Goal: Information Seeking & Learning: Find specific fact

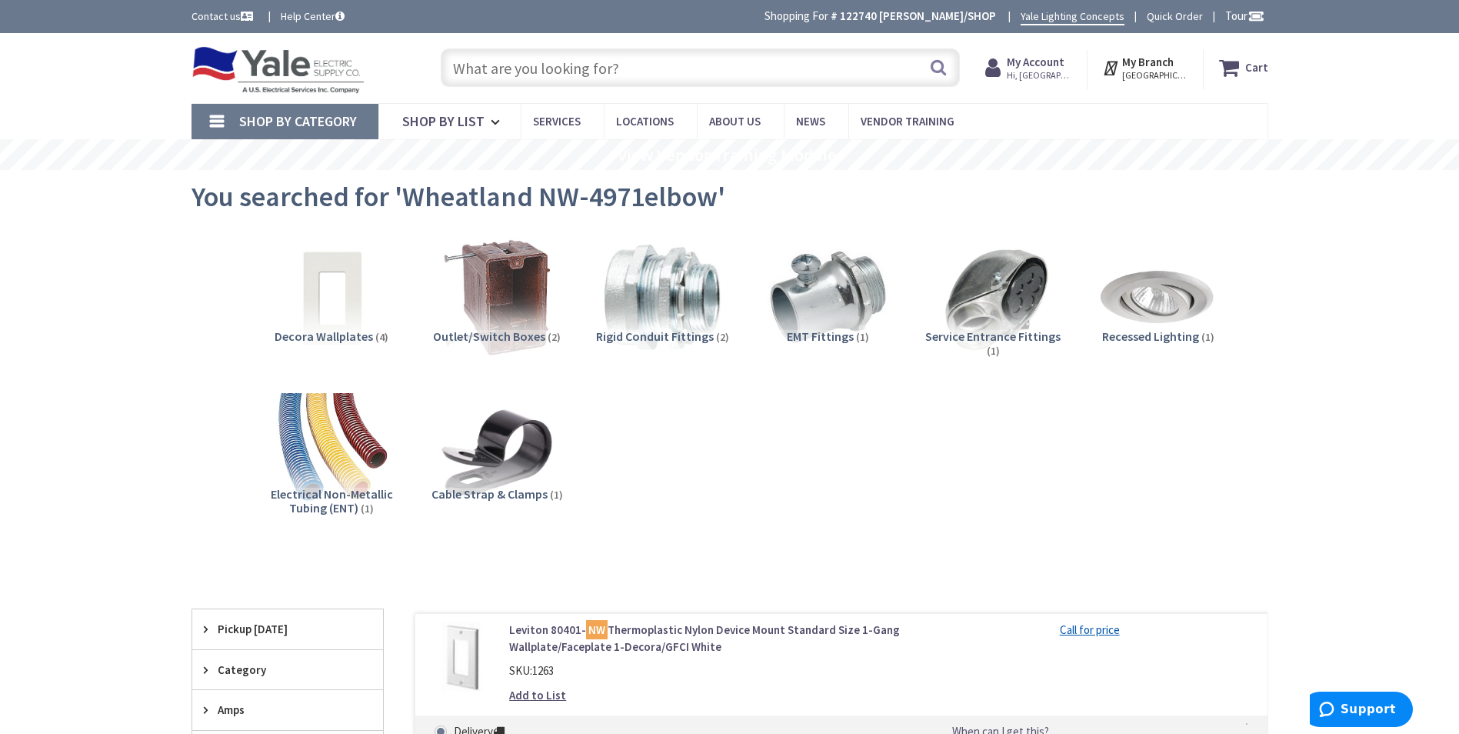
click at [604, 67] on input "text" at bounding box center [700, 67] width 519 height 38
paste input "ICN-2P32-N"
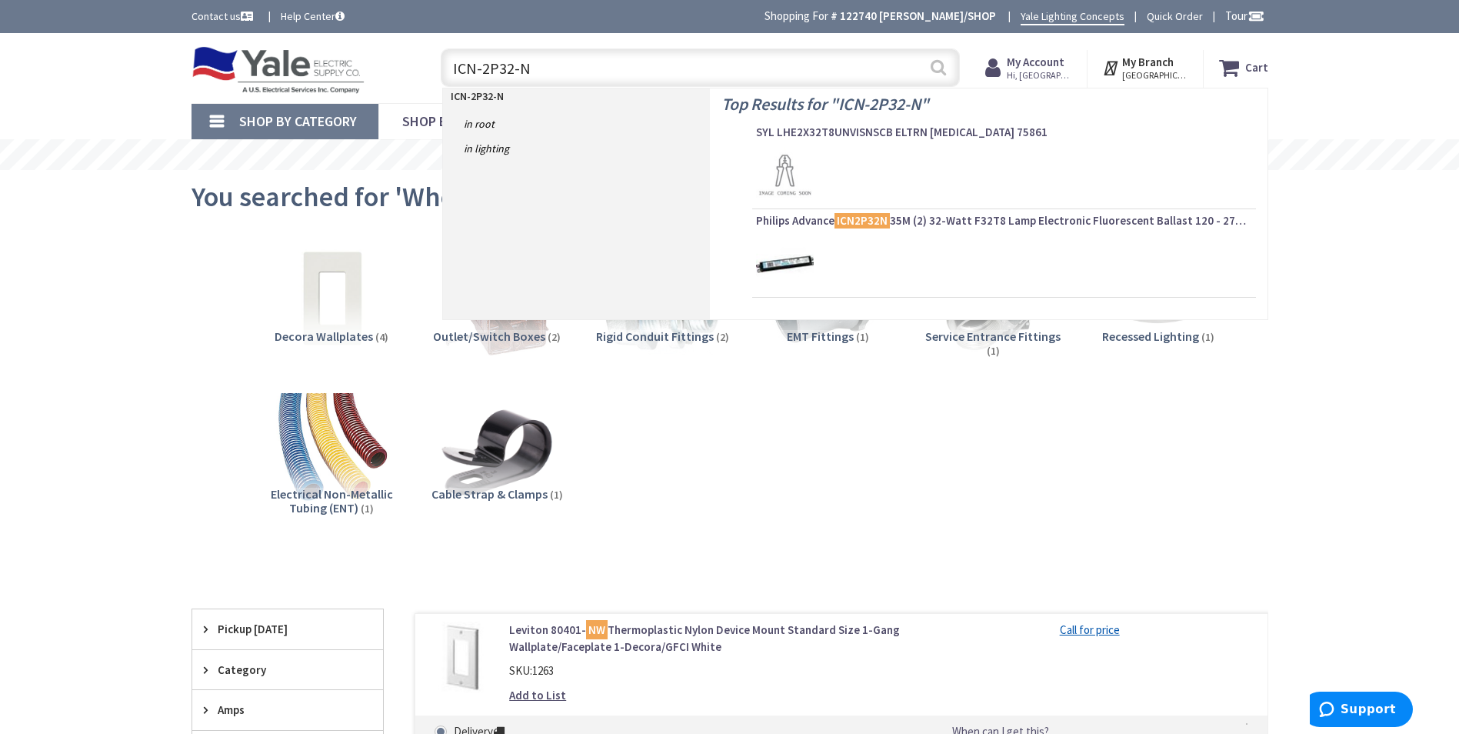
type input "ICN-2P32-N"
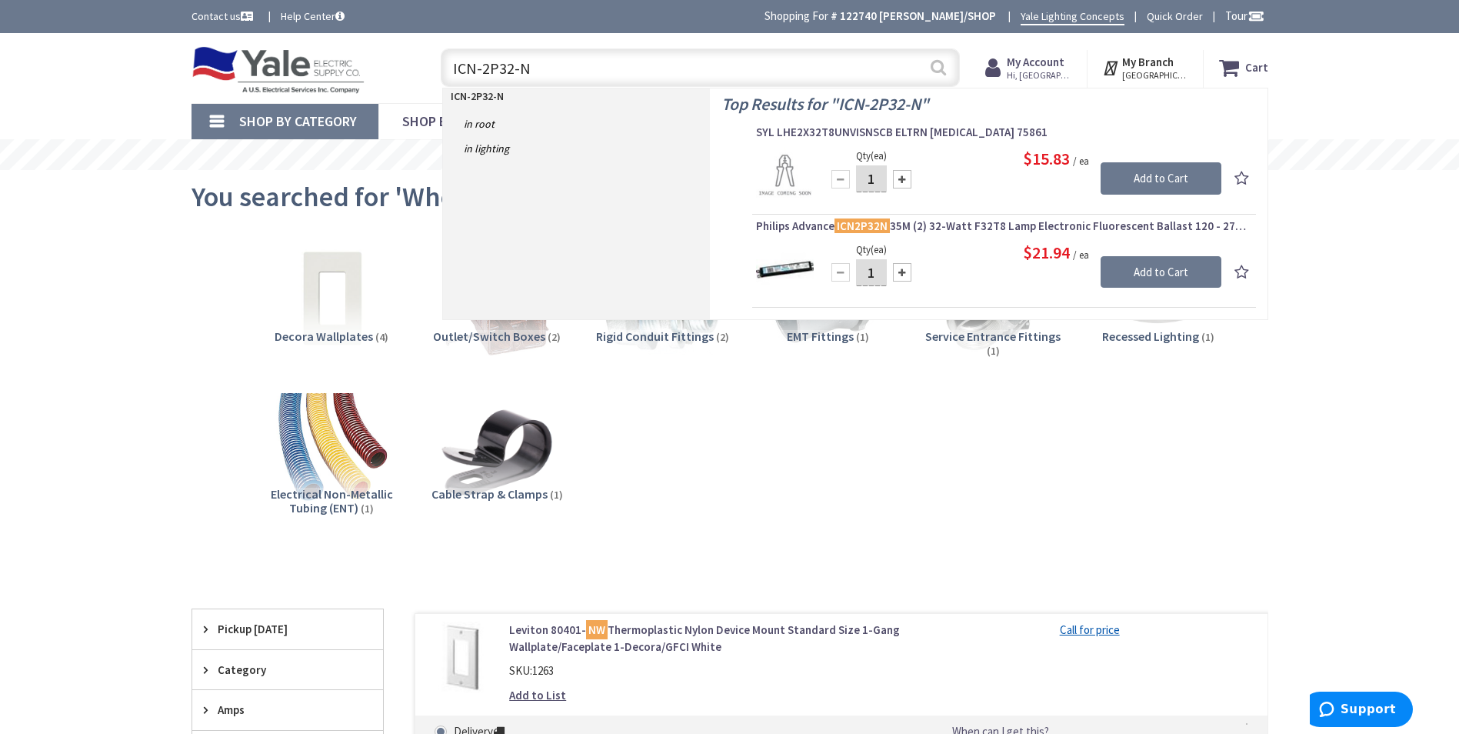
click at [935, 68] on button "Search" at bounding box center [938, 67] width 20 height 35
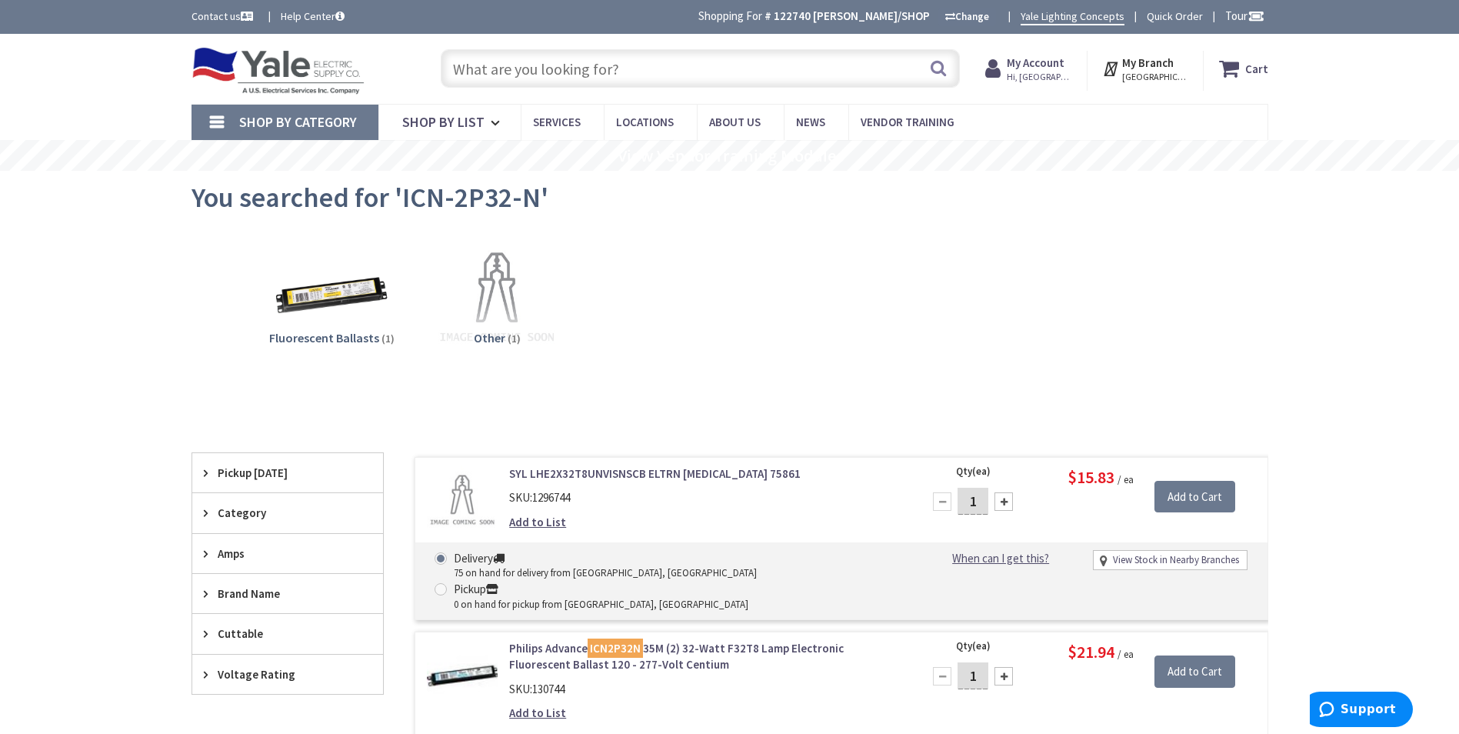
click at [584, 80] on input "text" at bounding box center [700, 68] width 519 height 38
paste input "1 1/2 EMT"
type input "1 1/2 EMT"
click at [939, 62] on button "Search" at bounding box center [938, 68] width 20 height 35
